Goal: Task Accomplishment & Management: Manage account settings

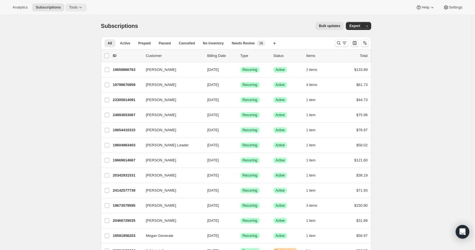
click at [74, 8] on span "Tools" at bounding box center [73, 7] width 9 height 5
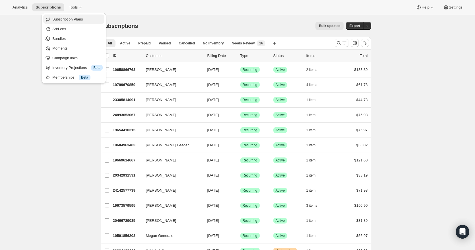
click at [83, 21] on span "Subscription Plans" at bounding box center [77, 19] width 50 height 6
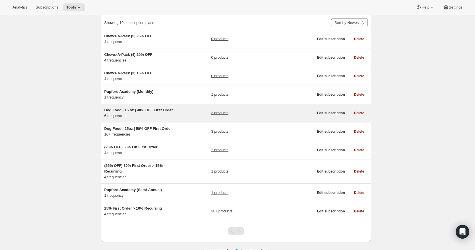
scroll to position [45, 0]
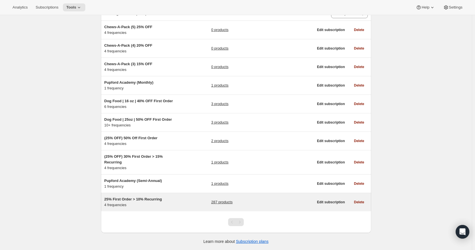
click at [219, 201] on link "287 products" at bounding box center [221, 202] width 21 height 6
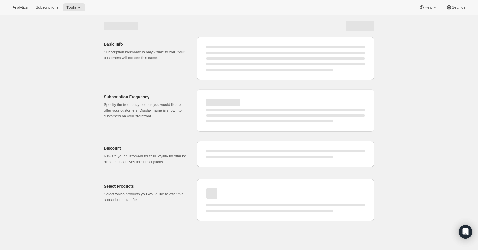
select select "WEEK"
select select "MONTH"
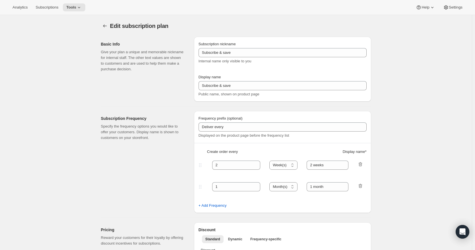
type input "25% First Order > 10% Recurring"
type input "Subscribe & Save"
select select "WEEK"
select select "MONTH"
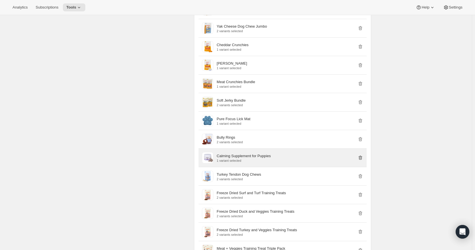
scroll to position [1996, 0]
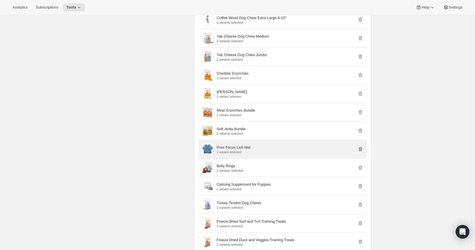
click at [362, 149] on icon "button" at bounding box center [361, 149] width 6 height 6
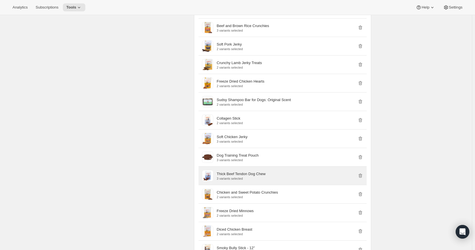
scroll to position [1654, 0]
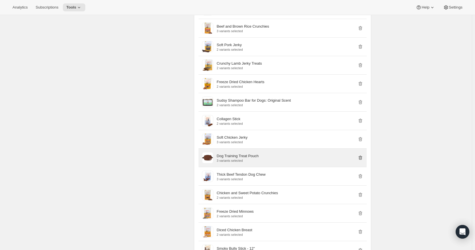
click at [362, 157] on icon "button" at bounding box center [361, 158] width 6 height 6
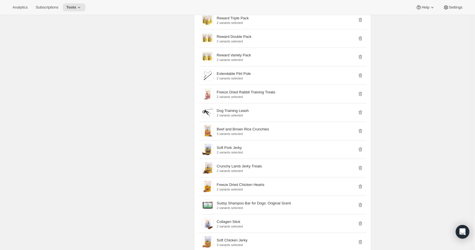
scroll to position [1541, 0]
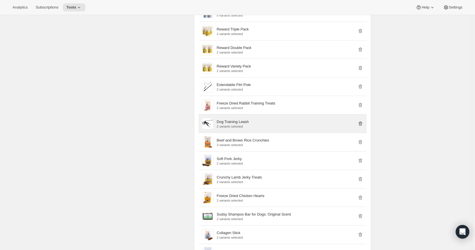
click at [362, 124] on icon "button" at bounding box center [361, 124] width 6 height 6
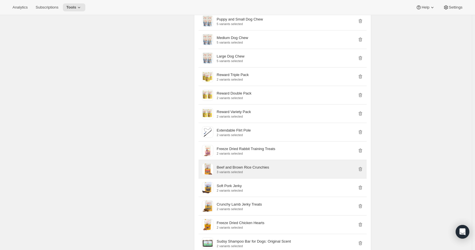
scroll to position [1484, 0]
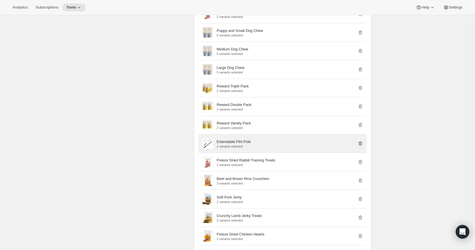
click at [362, 143] on icon "button" at bounding box center [361, 144] width 6 height 6
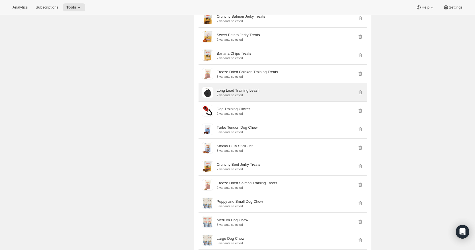
scroll to position [1285, 0]
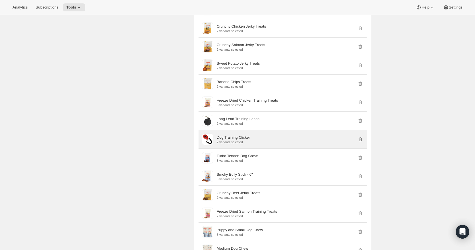
click at [362, 139] on icon "button" at bounding box center [361, 139] width 6 height 6
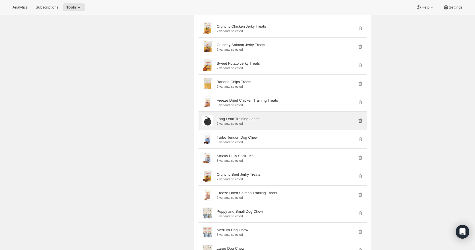
click at [362, 121] on icon "button" at bounding box center [361, 121] width 6 height 6
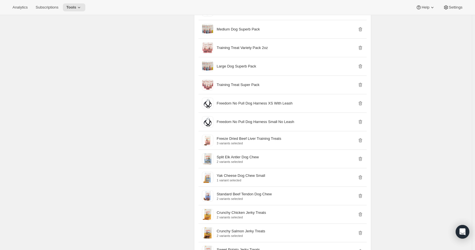
scroll to position [1085, 0]
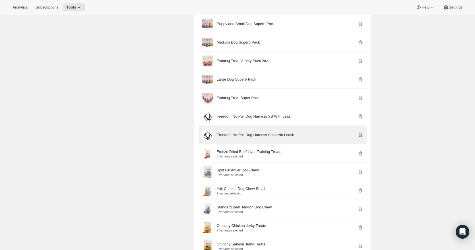
click at [361, 135] on icon "button" at bounding box center [360, 135] width 1 height 2
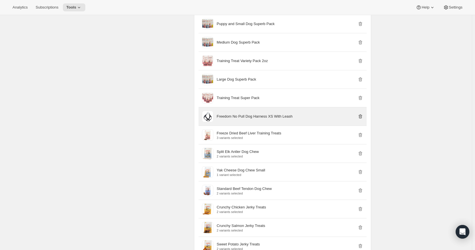
click at [362, 117] on icon "button" at bounding box center [361, 116] width 6 height 6
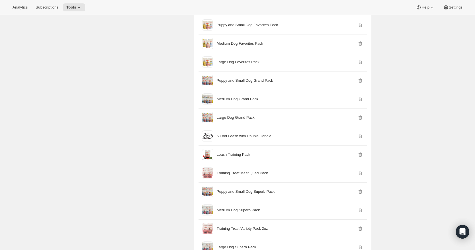
scroll to position [915, 0]
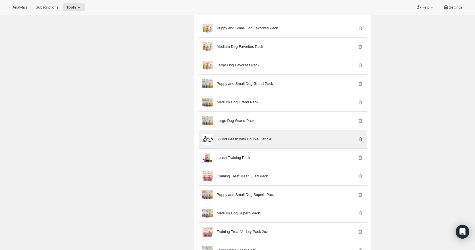
click at [362, 140] on icon "button" at bounding box center [360, 139] width 4 height 4
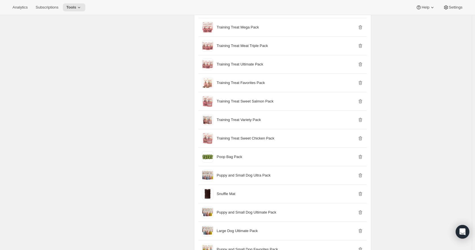
scroll to position [687, 0]
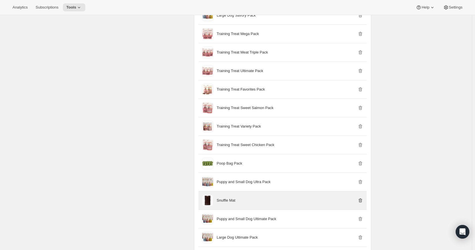
click at [362, 200] on icon "button" at bounding box center [361, 200] width 6 height 6
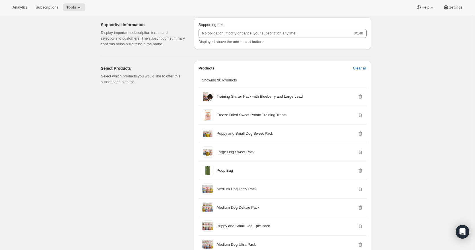
scroll to position [374, 0]
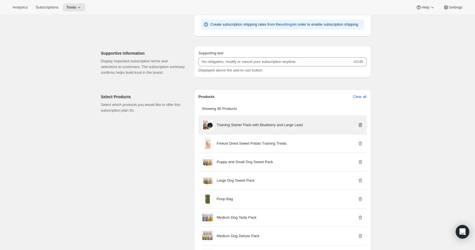
click at [362, 125] on icon "button" at bounding box center [361, 125] width 6 height 6
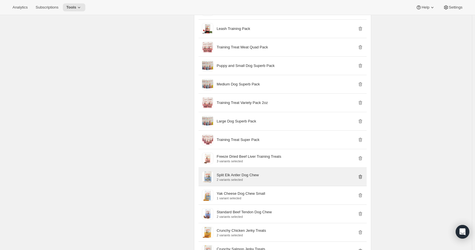
scroll to position [943, 0]
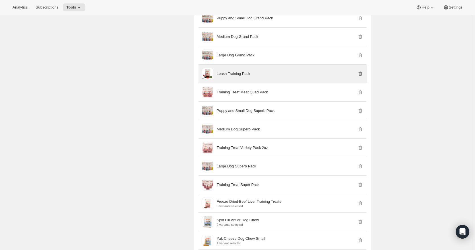
click at [362, 74] on icon "button" at bounding box center [360, 73] width 4 height 4
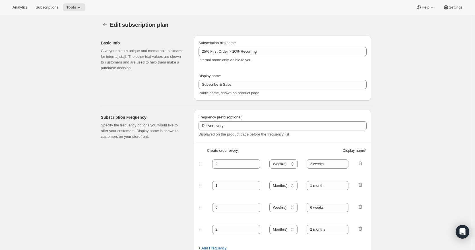
scroll to position [0, 0]
click at [104, 25] on icon "Subscription plans" at bounding box center [105, 26] width 6 height 6
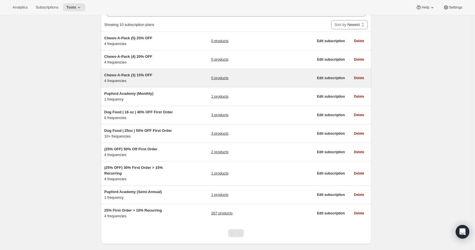
scroll to position [45, 0]
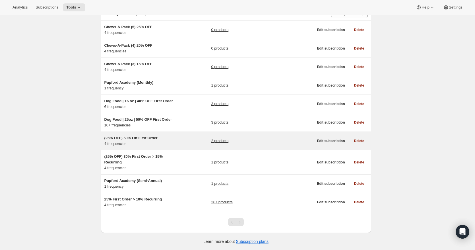
click at [221, 142] on link "2 products" at bounding box center [219, 141] width 17 height 6
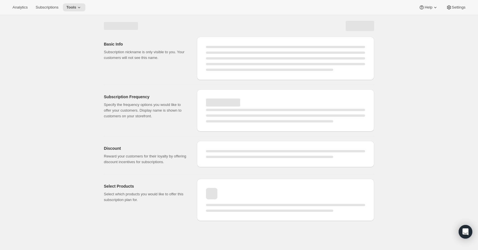
select select "WEEK"
select select "MONTH"
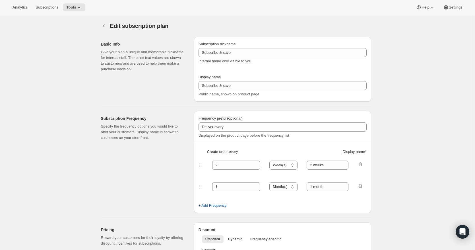
type input "(25% OFF) 50% Off First Order"
select select "WEEK"
select select "MONTH"
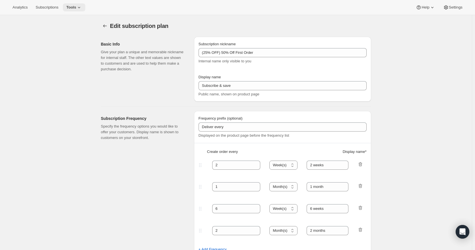
click at [72, 4] on button "Tools" at bounding box center [74, 7] width 22 height 8
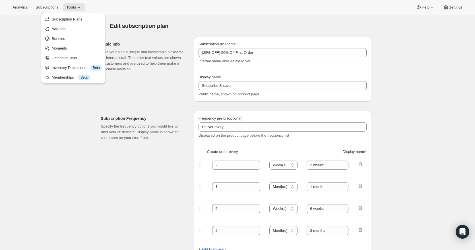
click at [126, 22] on div "Edit subscription plan. This page is ready Edit subscription plan" at bounding box center [236, 26] width 270 height 22
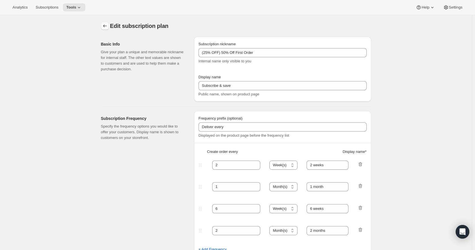
click at [104, 26] on icon "Subscription plans" at bounding box center [105, 26] width 6 height 6
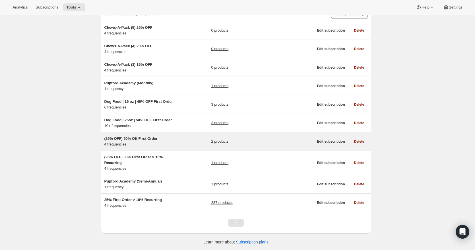
scroll to position [45, 0]
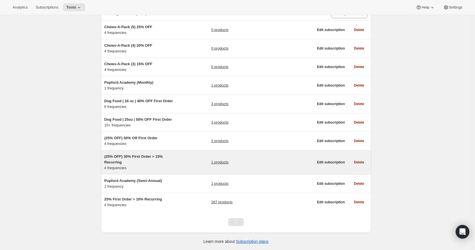
click at [225, 161] on link "1 products" at bounding box center [219, 162] width 17 height 6
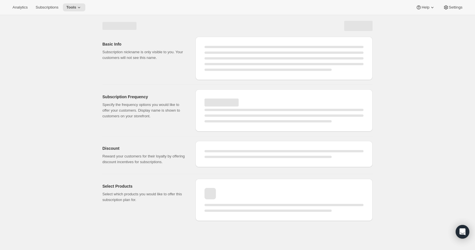
select select "WEEK"
select select "MONTH"
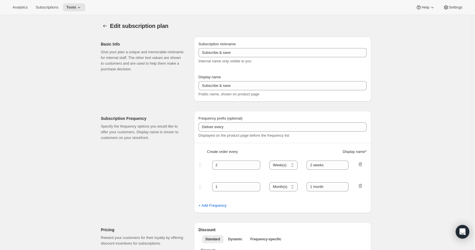
type input "(25% OFF) 30% First Order > 15% Recurring"
select select "WEEK"
select select "MONTH"
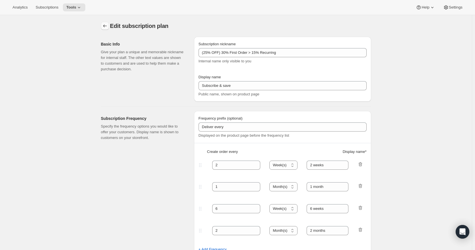
click at [108, 25] on icon "Subscription plans" at bounding box center [105, 26] width 6 height 6
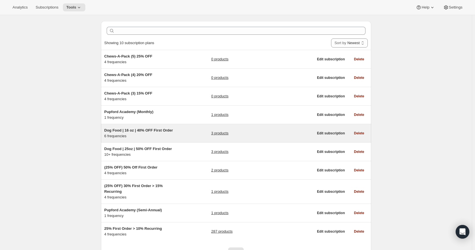
scroll to position [45, 0]
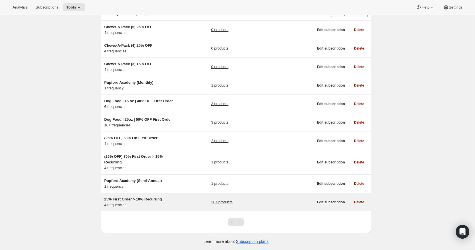
click at [232, 203] on link "287 products" at bounding box center [221, 202] width 21 height 6
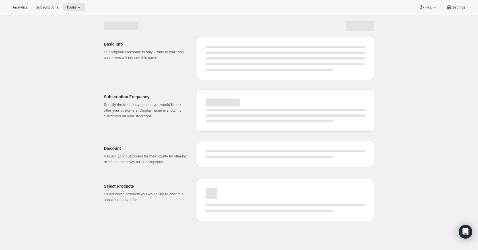
select select "WEEK"
select select "MONTH"
select select "WEEK"
select select "MONTH"
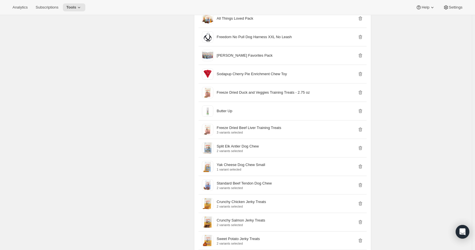
scroll to position [1081, 0]
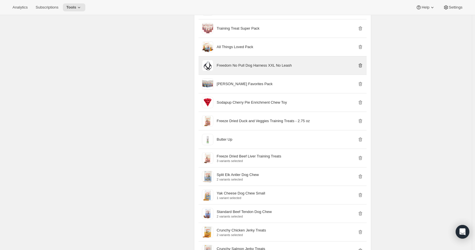
click at [362, 65] on icon "button" at bounding box center [360, 65] width 4 height 4
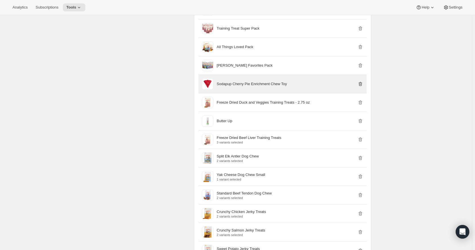
click at [362, 84] on icon "button" at bounding box center [361, 84] width 6 height 6
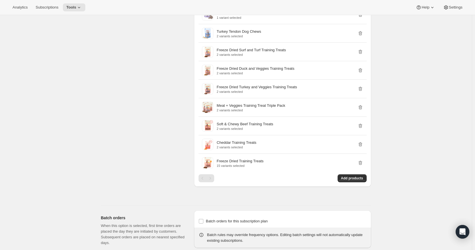
scroll to position [2019, 0]
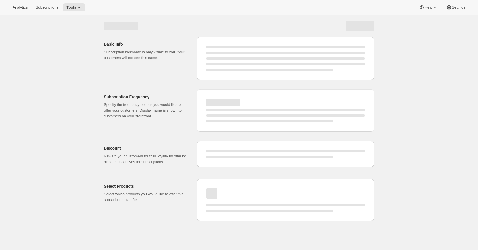
select select "WEEK"
select select "MONTH"
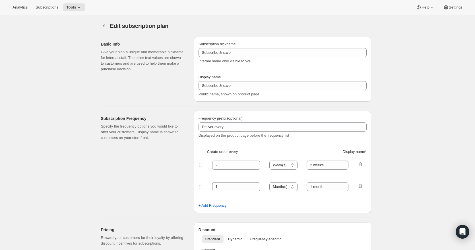
type input "25% First Order > 10% Recurring"
type input "Subscribe & Save"
select select "WEEK"
select select "MONTH"
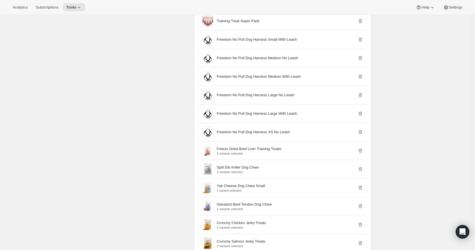
scroll to position [1060, 0]
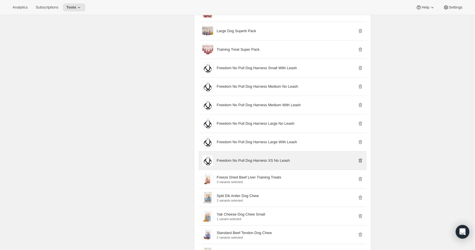
click at [362, 161] on icon "button" at bounding box center [361, 161] width 6 height 6
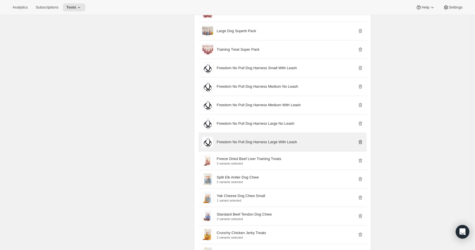
click at [362, 144] on icon "button" at bounding box center [360, 142] width 4 height 4
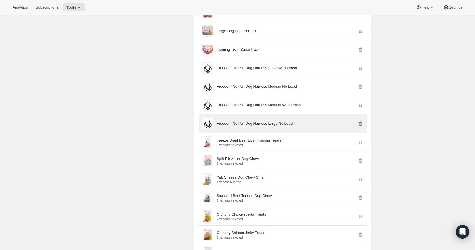
click at [361, 124] on icon "button" at bounding box center [361, 124] width 6 height 6
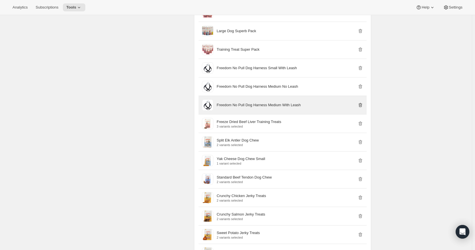
click at [362, 104] on icon "button" at bounding box center [361, 105] width 6 height 6
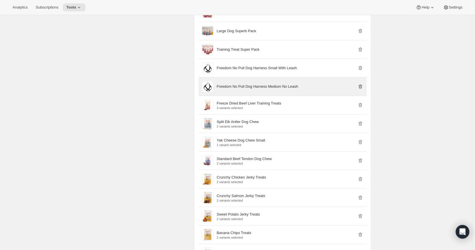
click at [362, 87] on icon "button" at bounding box center [361, 87] width 6 height 6
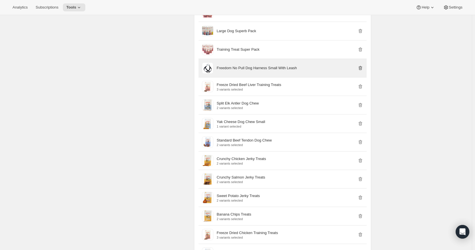
click at [362, 68] on icon "button" at bounding box center [361, 68] width 6 height 6
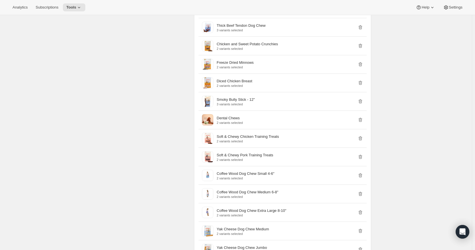
scroll to position [1575, 0]
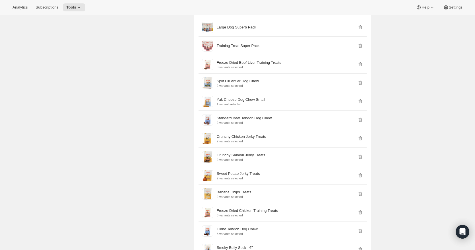
scroll to position [1009, 0]
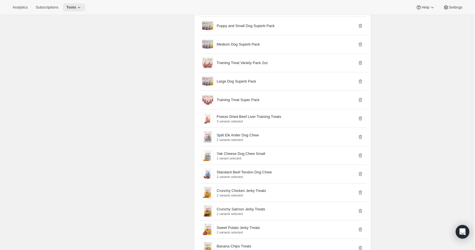
click at [76, 8] on icon at bounding box center [79, 8] width 6 height 6
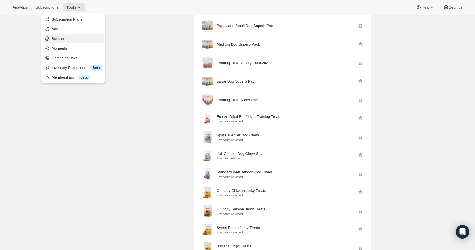
click at [63, 39] on span "Bundles" at bounding box center [58, 38] width 13 height 4
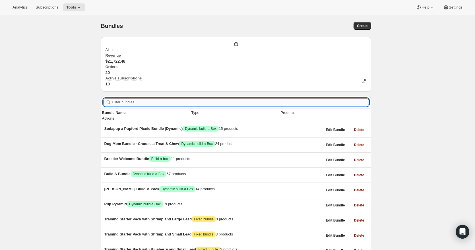
click at [167, 98] on input "Filter bundles" at bounding box center [240, 102] width 257 height 8
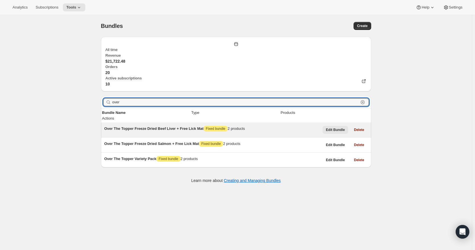
type input "over"
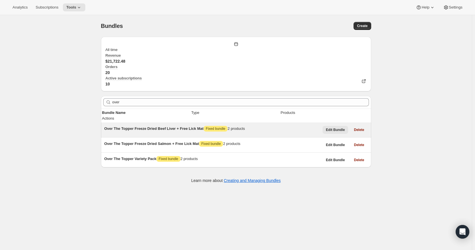
click at [331, 127] on span "Edit Bundle" at bounding box center [335, 129] width 19 height 5
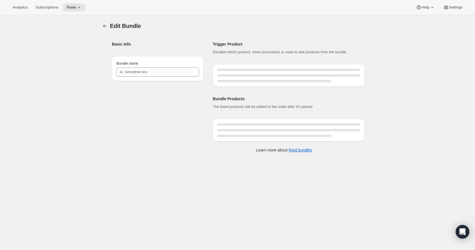
type input "Over The Topper Freeze Dried Beef Liver + Free Lick Mat"
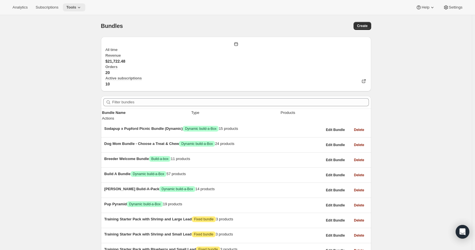
click at [79, 7] on icon at bounding box center [79, 8] width 6 height 6
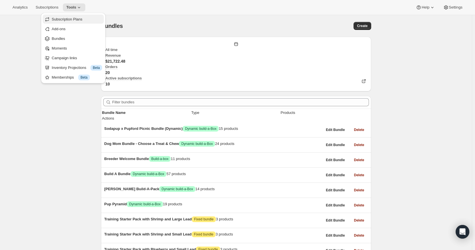
click at [69, 20] on span "Subscription Plans" at bounding box center [67, 19] width 31 height 4
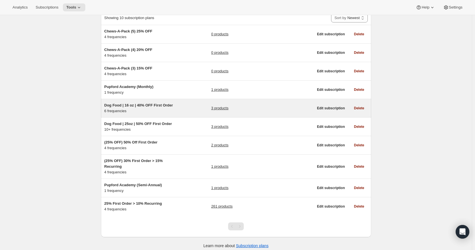
scroll to position [45, 0]
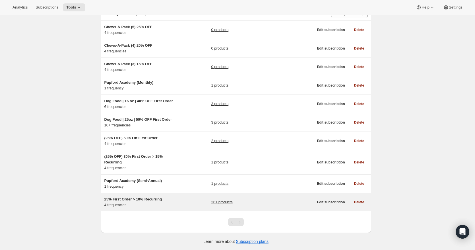
click at [232, 202] on link "261 products" at bounding box center [221, 202] width 21 height 6
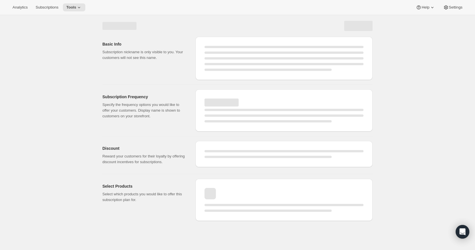
select select "WEEK"
select select "MONTH"
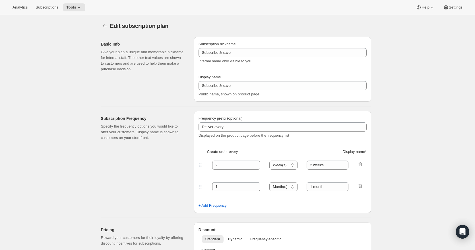
type input "25% First Order > 10% Recurring"
type input "Subscribe & Save"
select select "WEEK"
select select "MONTH"
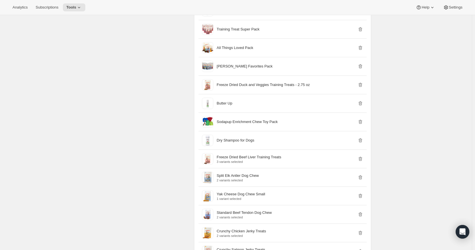
scroll to position [1081, 0]
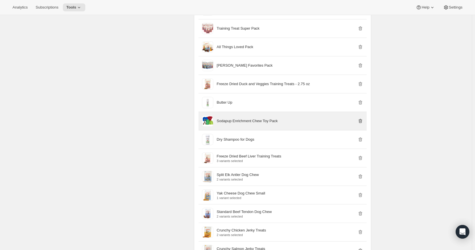
click at [362, 121] on icon "button" at bounding box center [361, 121] width 6 height 6
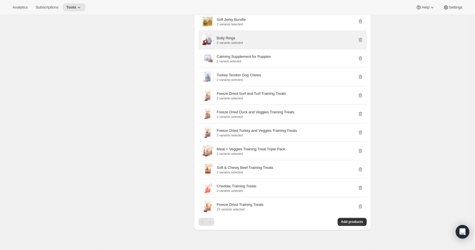
scroll to position [2076, 0]
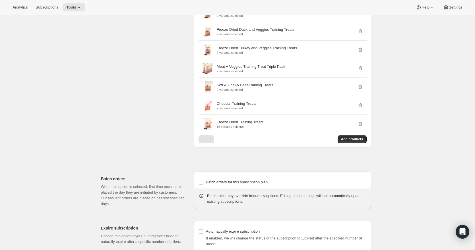
click at [212, 139] on div "Pagination" at bounding box center [210, 139] width 8 height 8
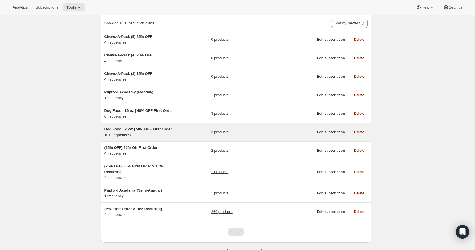
scroll to position [45, 0]
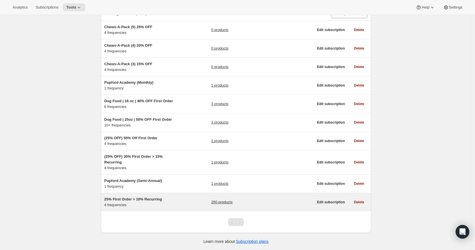
click at [228, 202] on link "260 products" at bounding box center [221, 202] width 21 height 6
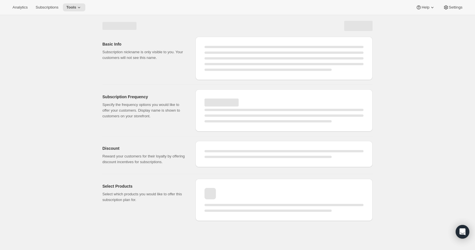
select select "WEEK"
select select "MONTH"
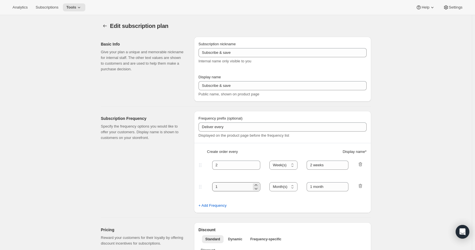
type input "25% First Order > 10% Recurring"
type input "Subscribe & Save"
select select "WEEK"
select select "MONTH"
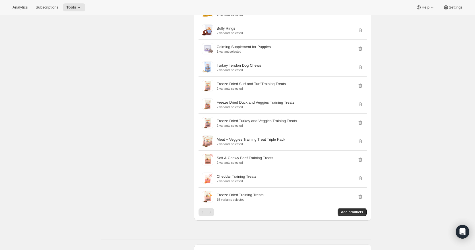
scroll to position [2048, 0]
